Goal: Transaction & Acquisition: Subscribe to service/newsletter

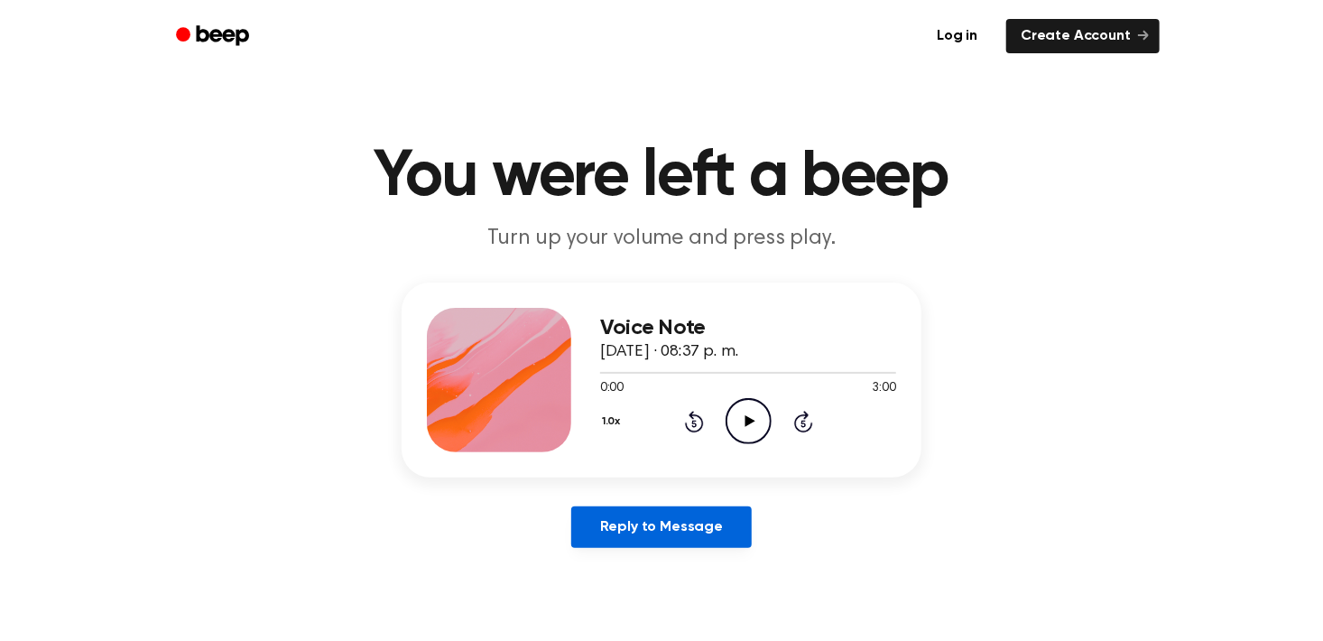
click at [730, 528] on link "Reply to Message" at bounding box center [661, 527] width 180 height 42
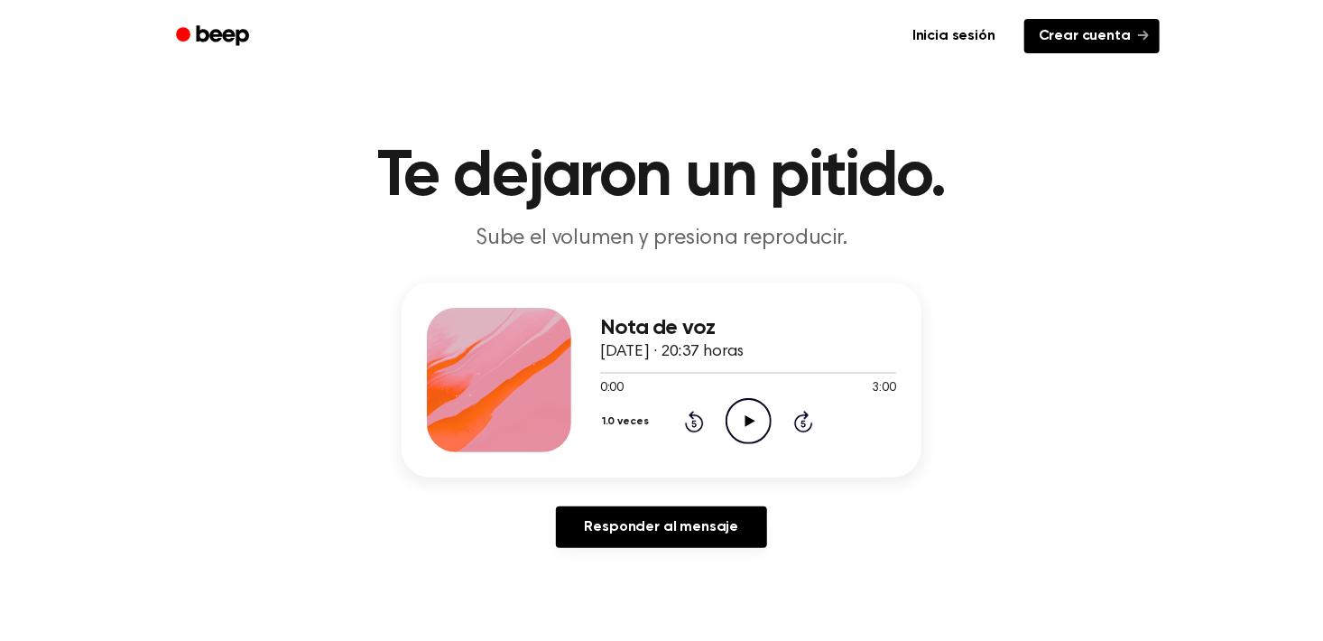
click at [1098, 22] on link "Crear cuenta" at bounding box center [1091, 36] width 135 height 34
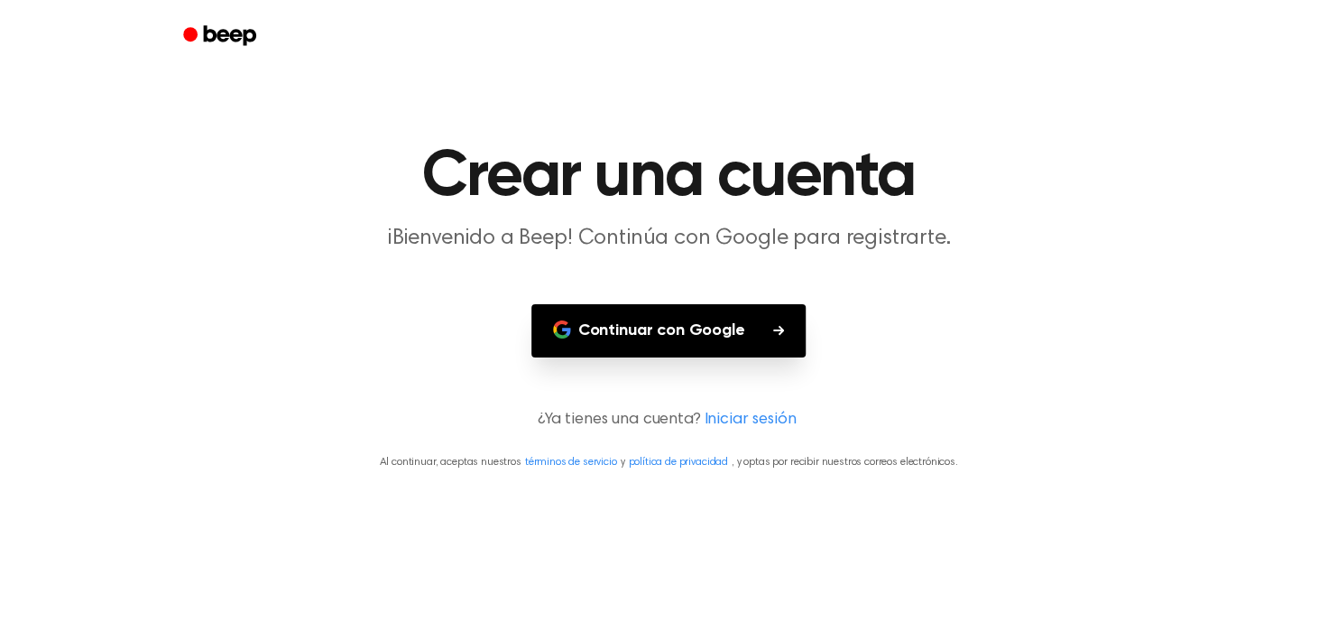
click at [726, 334] on font "Continuar con Google" at bounding box center [661, 331] width 167 height 24
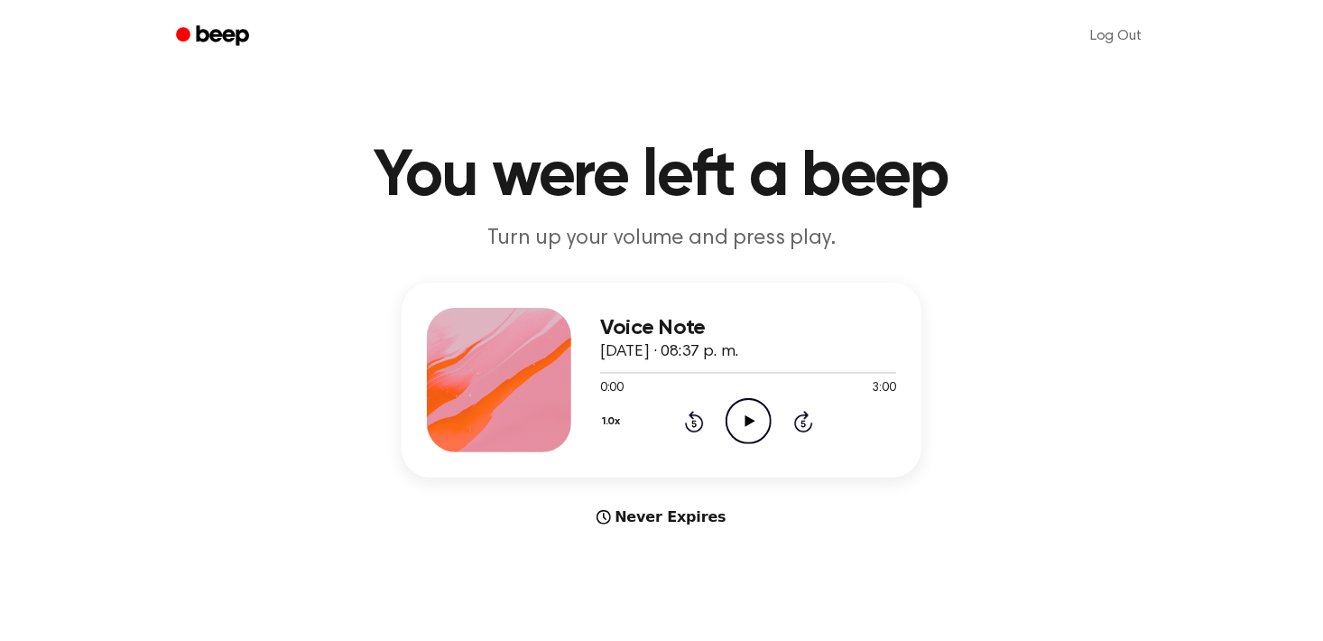
click at [543, 343] on div at bounding box center [499, 380] width 144 height 144
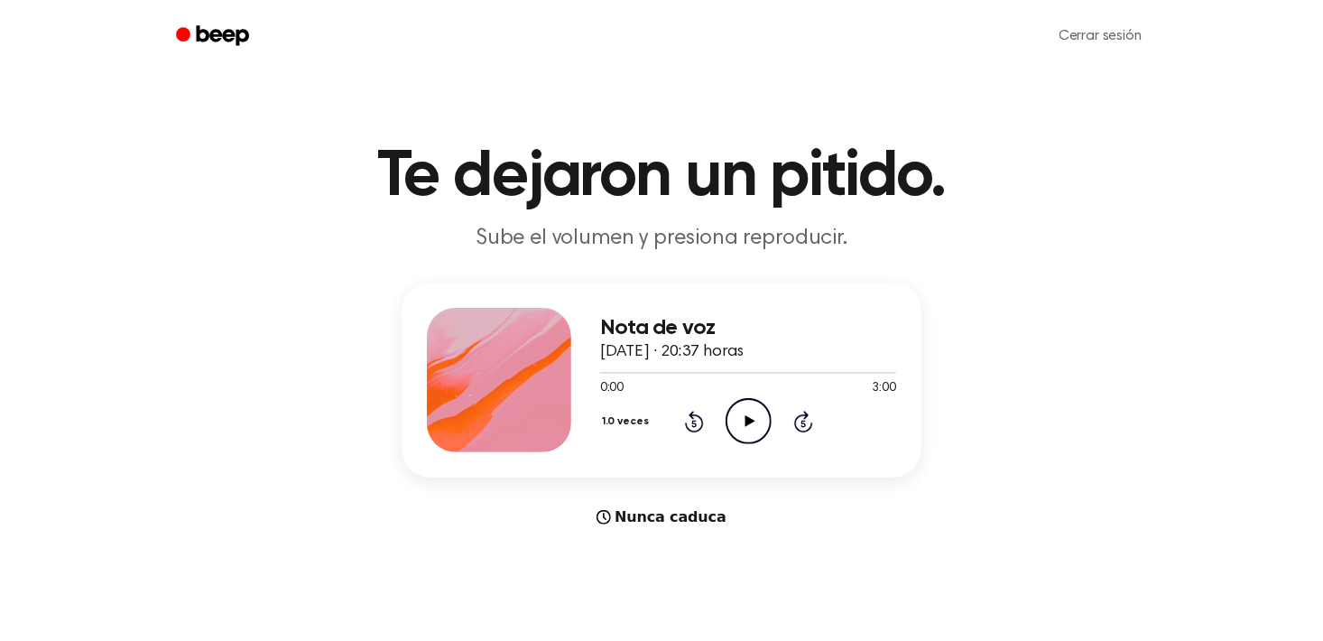
click at [727, 482] on div "Nota de voz [DATE] · 20:37 horas 0:00 3:00 Your browser does not support the [o…" at bounding box center [662, 404] width 1280 height 245
